Goal: Task Accomplishment & Management: Use online tool/utility

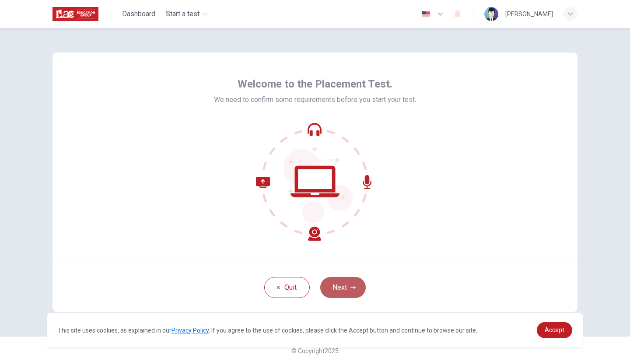
click at [350, 286] on icon "button" at bounding box center [352, 287] width 5 height 5
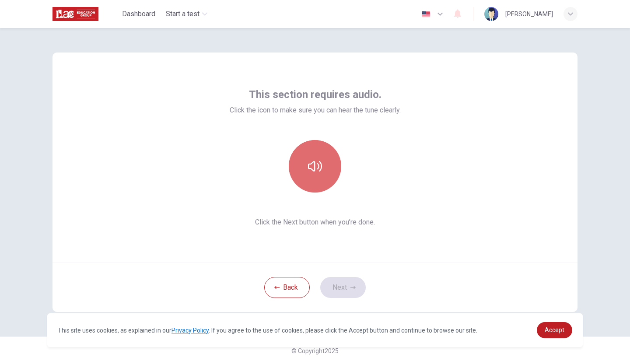
click at [300, 156] on button "button" at bounding box center [315, 166] width 52 height 52
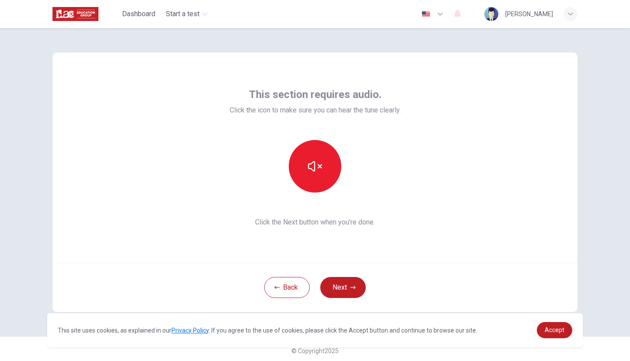
click at [398, 197] on div "This section requires audio. Click the icon to make sure you can hear the tune …" at bounding box center [315, 157] width 171 height 140
click at [332, 287] on button "Next" at bounding box center [342, 287] width 45 height 21
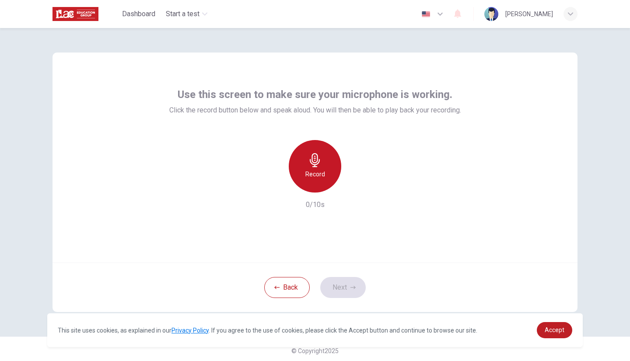
click at [316, 168] on div "Record" at bounding box center [315, 166] width 52 height 52
click at [322, 167] on div "Record" at bounding box center [315, 166] width 52 height 52
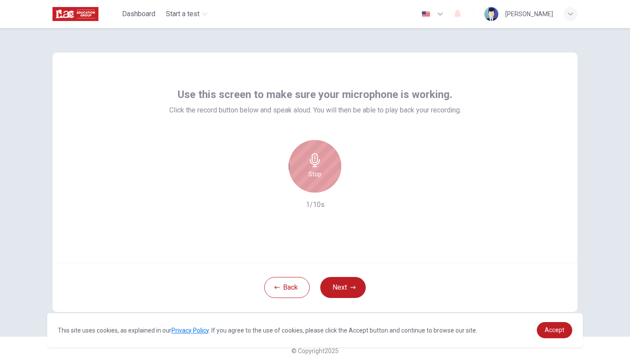
click at [322, 167] on div "Stop" at bounding box center [315, 166] width 52 height 52
click at [348, 183] on div "button" at bounding box center [355, 185] width 14 height 14
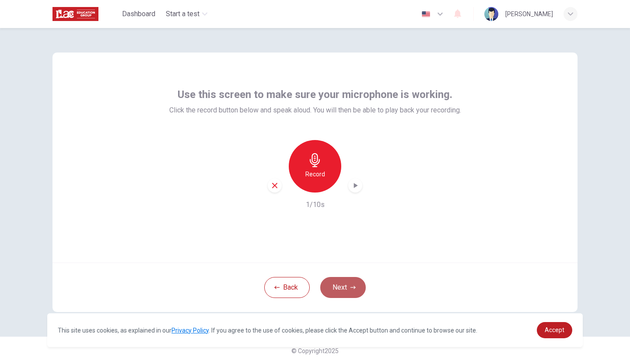
click at [336, 286] on button "Next" at bounding box center [342, 287] width 45 height 21
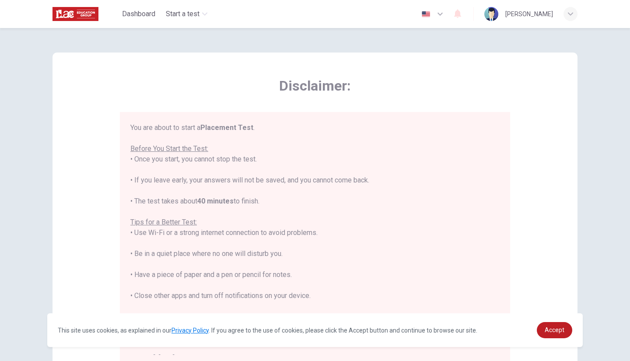
scroll to position [10, 0]
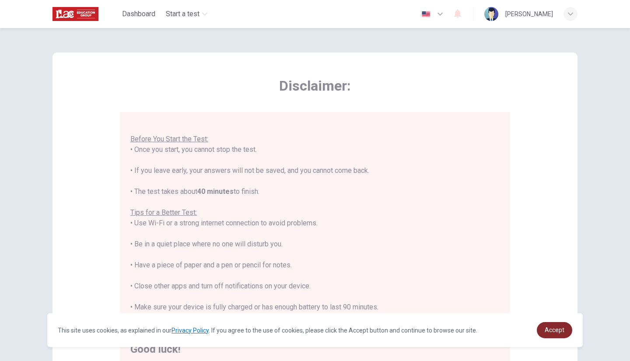
click at [558, 328] on span "Accept" at bounding box center [555, 329] width 20 height 7
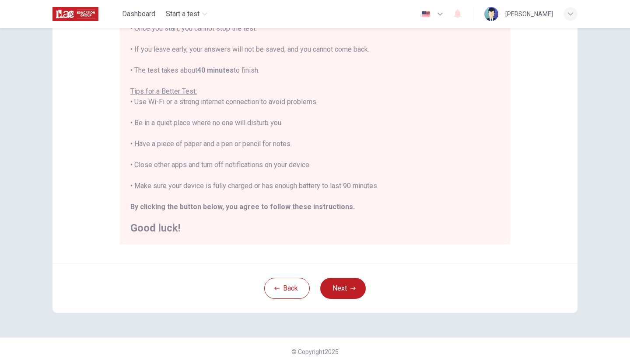
scroll to position [122, 0]
